Goal: Find specific page/section: Find specific page/section

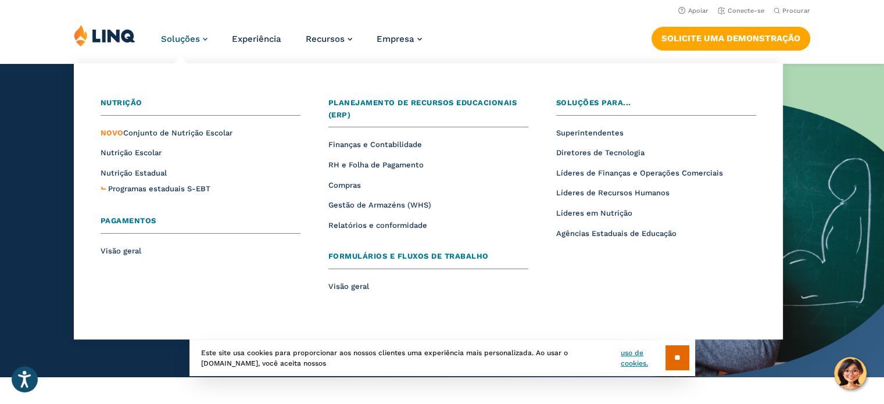
click at [176, 44] on font "Soluções" at bounding box center [180, 39] width 39 height 10
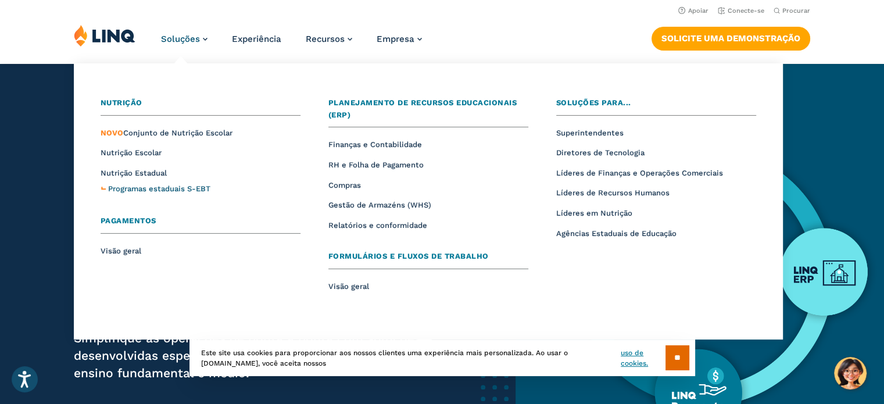
click at [183, 190] on font "Programas estaduais S-EBT" at bounding box center [159, 188] width 102 height 9
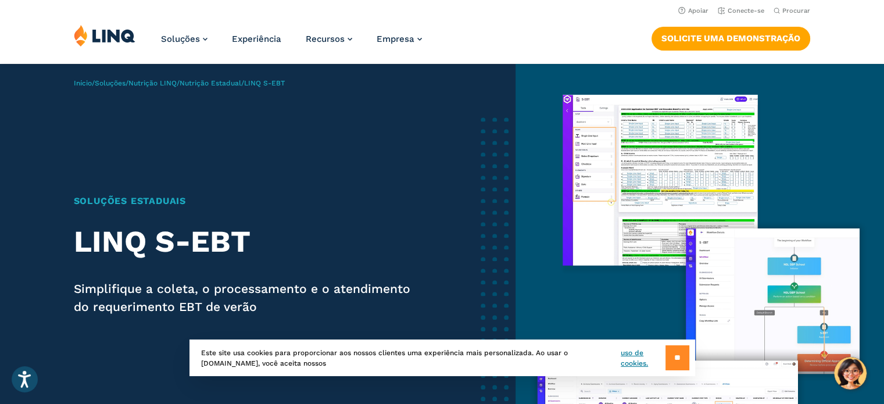
click at [665, 350] on input "**" at bounding box center [677, 357] width 24 height 25
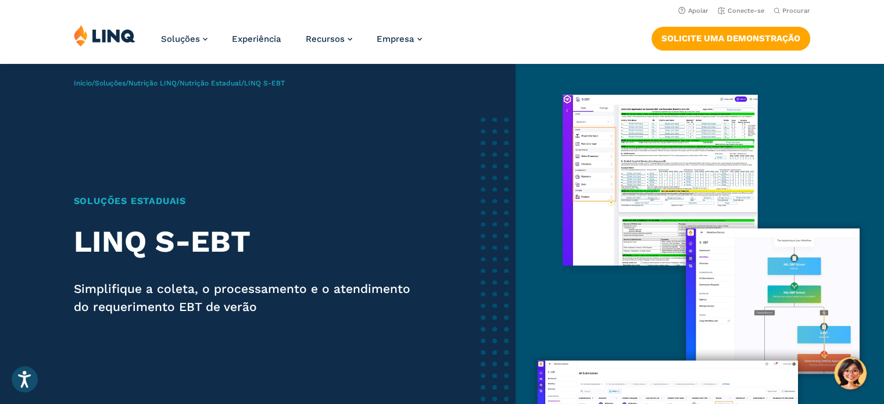
click at [88, 88] on p "Início / Soluções / Nutrição LINQ / Nutrição Estadual / LINQ S-EBT" at bounding box center [179, 83] width 211 height 10
click at [84, 83] on font "Início" at bounding box center [83, 83] width 18 height 8
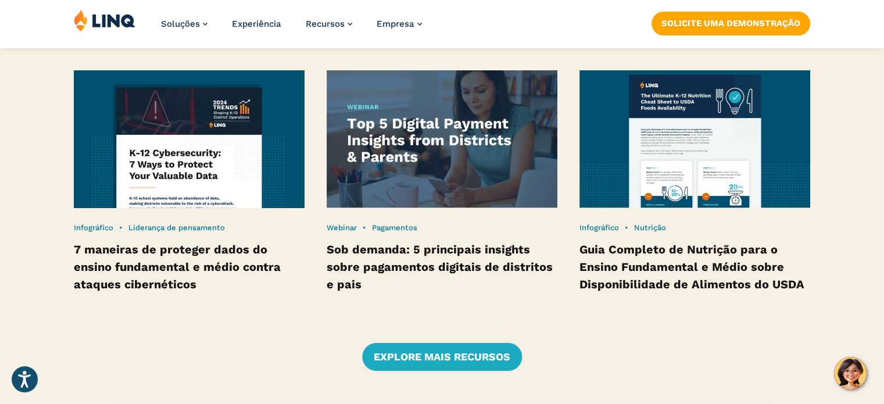
scroll to position [2806, 0]
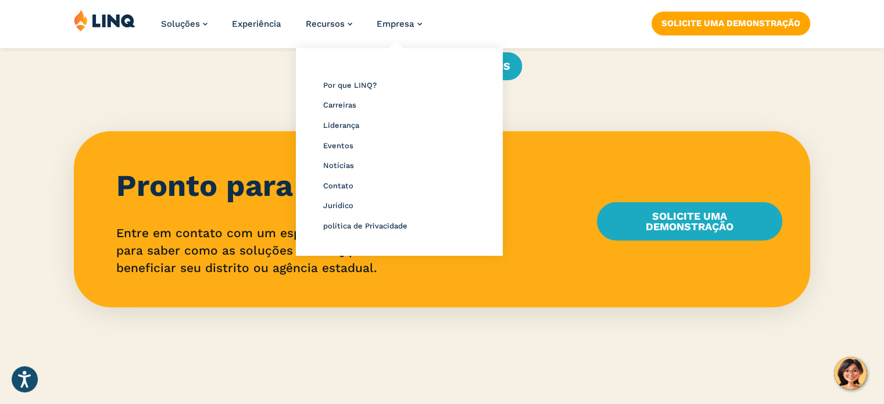
click at [404, 13] on li "Empresa Visão geral Por que LINQ? Carreiras Liderança Eventos Notícias Contato …" at bounding box center [398, 28] width 45 height 38
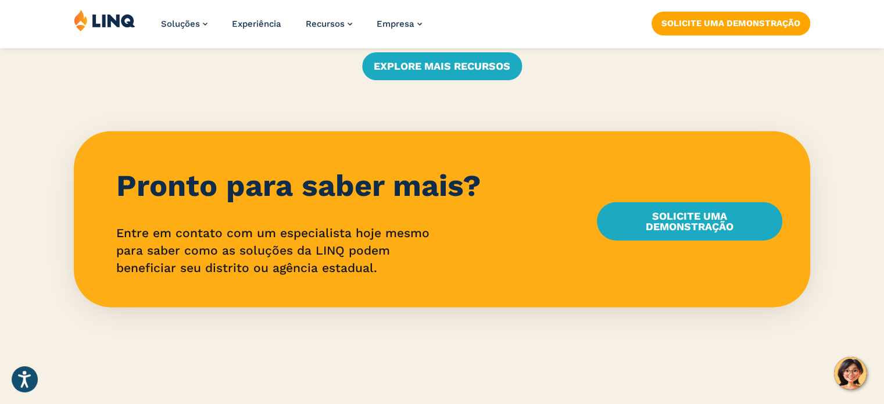
click at [85, 30] on img at bounding box center [105, 20] width 62 height 22
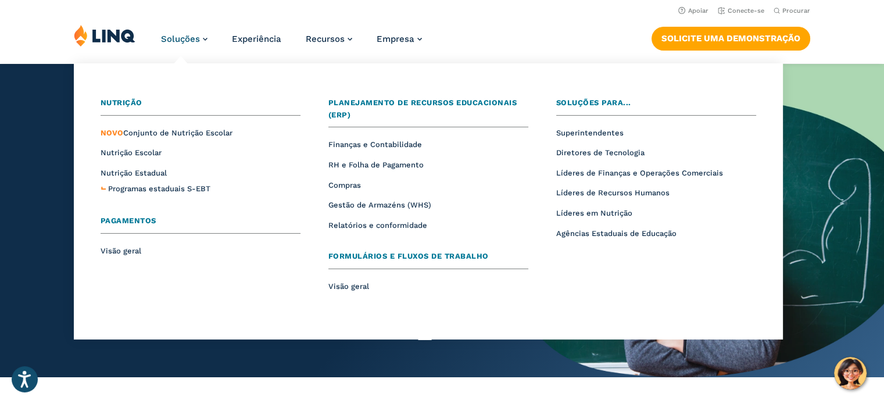
click at [368, 252] on font "Formulários e fluxos de trabalho" at bounding box center [408, 256] width 160 height 9
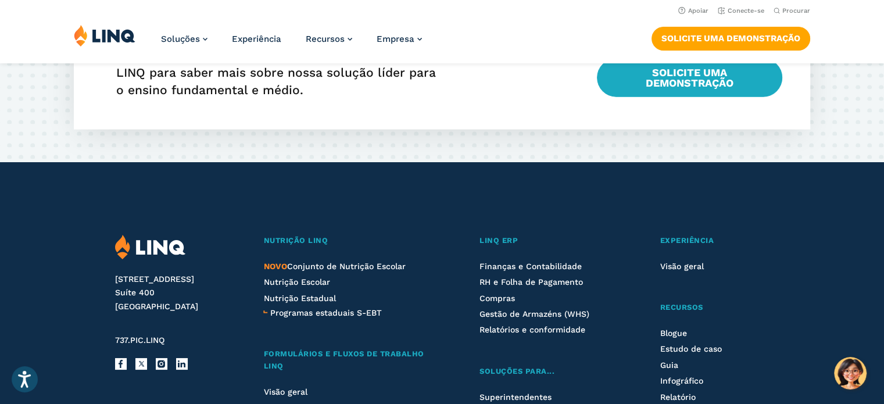
scroll to position [2440, 0]
